Goal: Learn about a topic

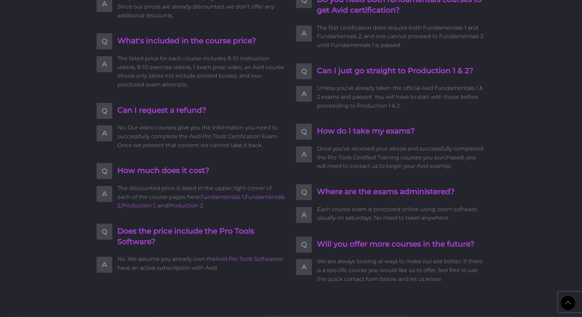
scroll to position [1465, 0]
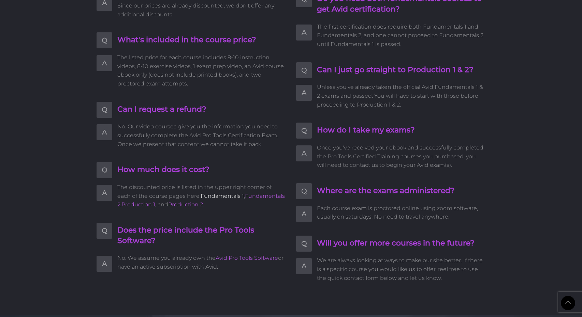
click at [216, 198] on link "Fundamentals 1" at bounding box center [222, 196] width 43 height 6
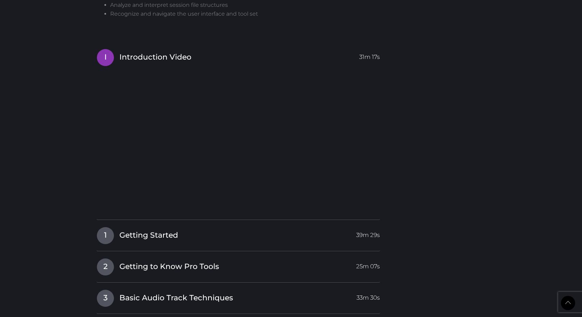
scroll to position [592, 0]
click at [366, 235] on span "39m 29s" at bounding box center [368, 233] width 24 height 12
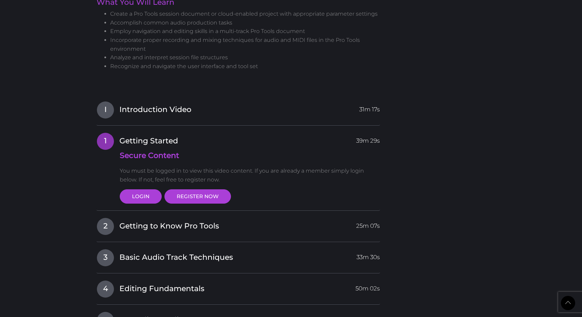
scroll to position [538, 0]
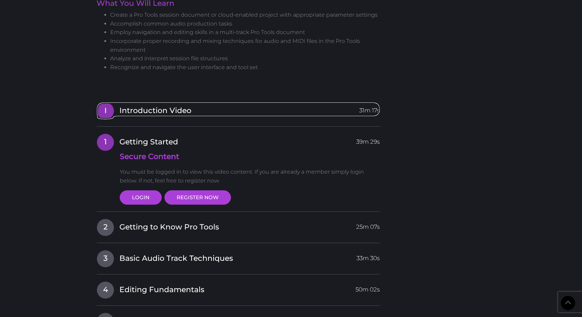
click at [371, 110] on span "31m 17s" at bounding box center [369, 109] width 20 height 12
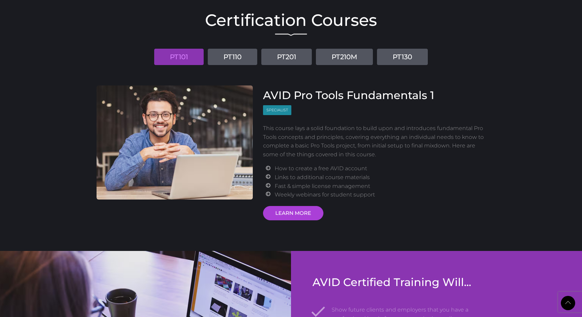
scroll to position [817, 0]
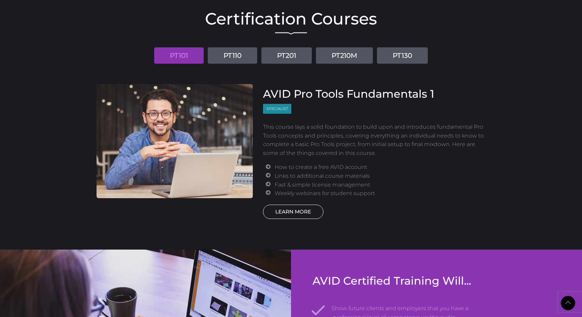
click at [314, 217] on link "LEARN MORE" at bounding box center [293, 212] width 60 height 14
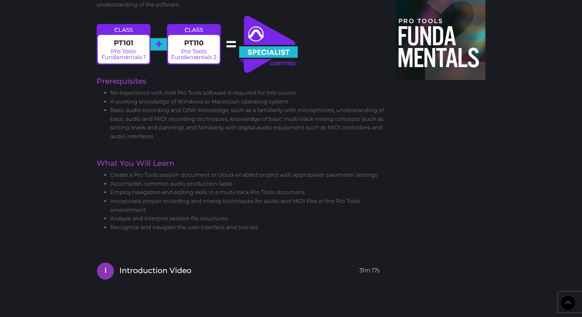
scroll to position [385, 0]
